Goal: Task Accomplishment & Management: Manage account settings

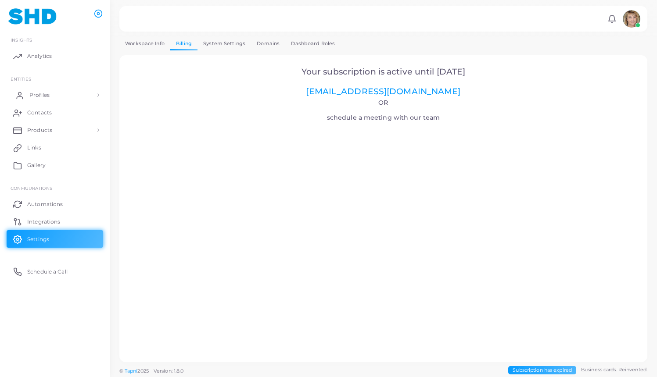
click at [40, 92] on span "Profiles" at bounding box center [39, 95] width 20 height 8
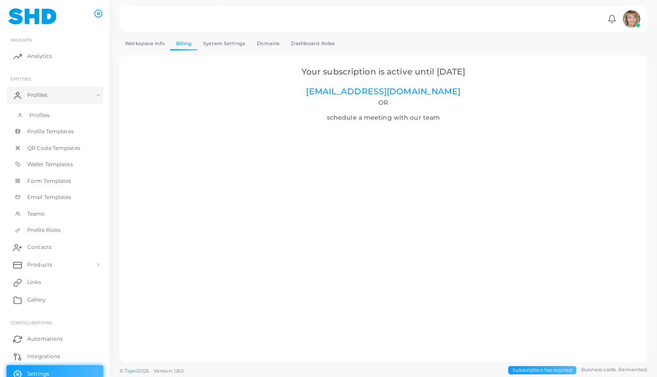
click at [37, 113] on span "Profiles" at bounding box center [39, 115] width 20 height 8
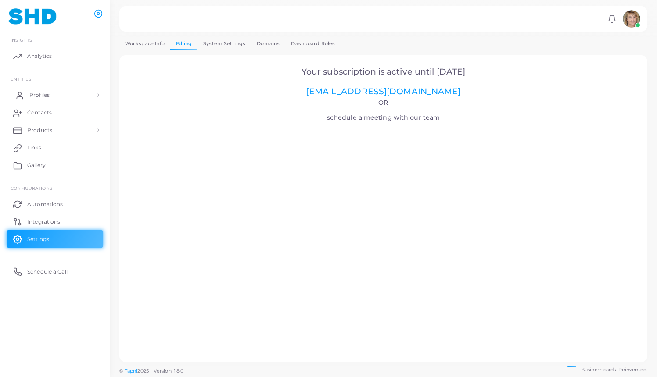
click at [37, 94] on span "Profiles" at bounding box center [39, 95] width 20 height 8
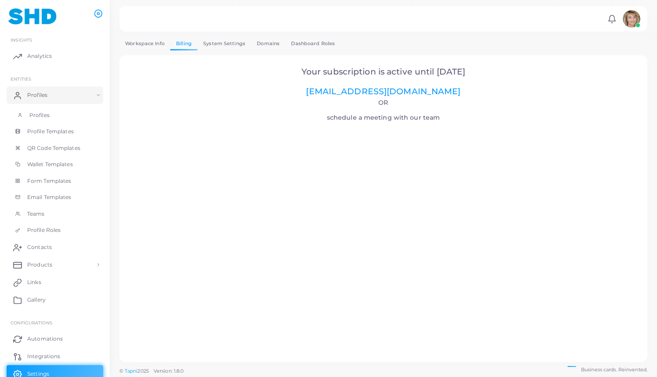
click at [38, 114] on span "Profiles" at bounding box center [39, 115] width 20 height 8
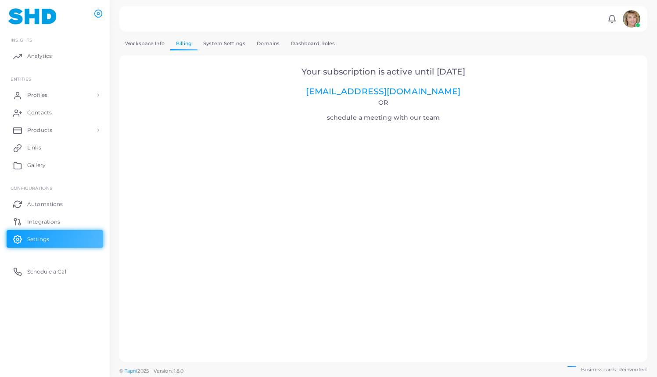
click at [38, 16] on img at bounding box center [32, 16] width 49 height 16
click at [629, 17] on img at bounding box center [631, 19] width 18 height 18
click at [601, 70] on span "Logout" at bounding box center [595, 73] width 18 height 7
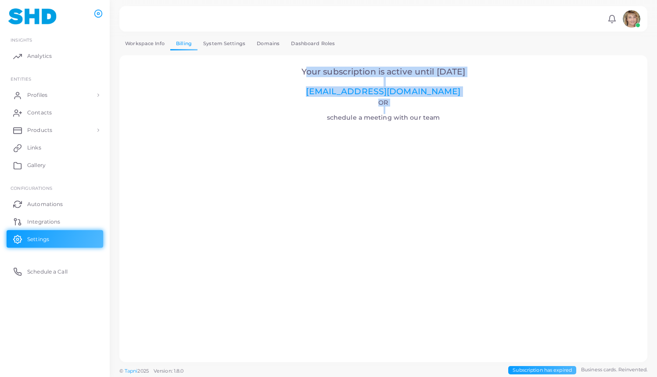
drag, startPoint x: 293, startPoint y: 71, endPoint x: 451, endPoint y: 123, distance: 166.2
click at [451, 123] on div "Your subscription is active until 06.08.2025 sales@tapni.com Or schedule a meet…" at bounding box center [383, 209] width 518 height 298
copy center "Your subscription is active until 06.08.2025 sales@tapni.com Or"
click at [488, 73] on h2 "Your subscription is active until 06.08.2025 sales@tapni.com" at bounding box center [384, 82] width 504 height 30
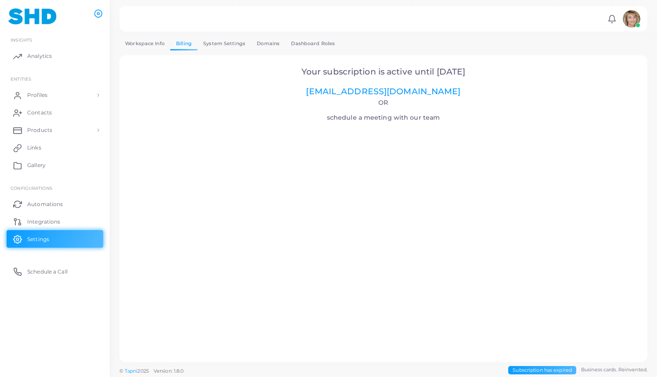
click at [634, 17] on img at bounding box center [631, 19] width 18 height 18
click at [596, 70] on span "Logout" at bounding box center [595, 73] width 18 height 7
